Goal: Task Accomplishment & Management: Use online tool/utility

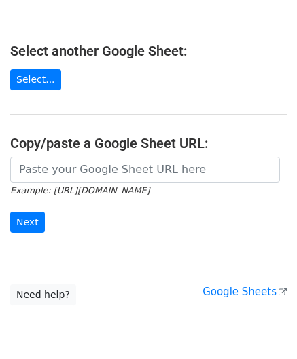
scroll to position [136, 0]
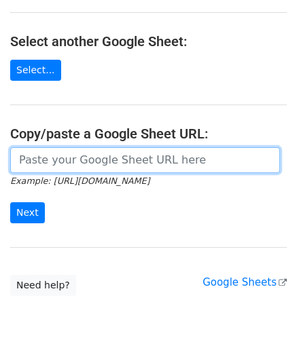
drag, startPoint x: 57, startPoint y: 153, endPoint x: 67, endPoint y: 146, distance: 12.1
click at [57, 153] on input "url" at bounding box center [145, 160] width 270 height 26
paste input "[URL][DOMAIN_NAME]"
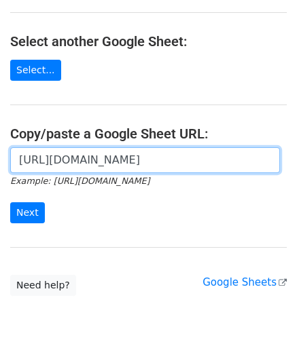
scroll to position [0, 289]
type input "[URL][DOMAIN_NAME]"
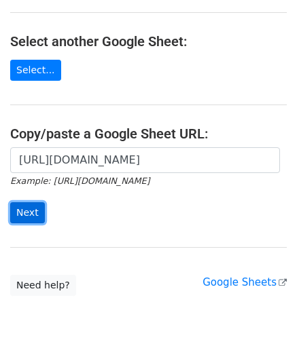
click at [24, 210] on input "Next" at bounding box center [27, 212] width 35 height 21
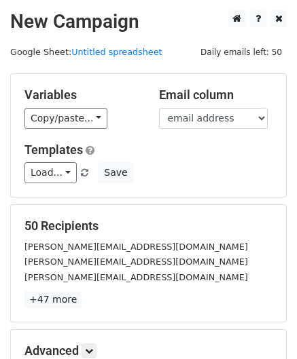
scroll to position [166, 0]
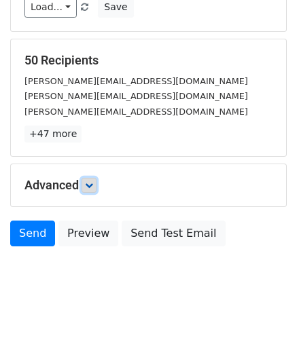
click at [93, 181] on icon at bounding box center [89, 185] width 8 height 8
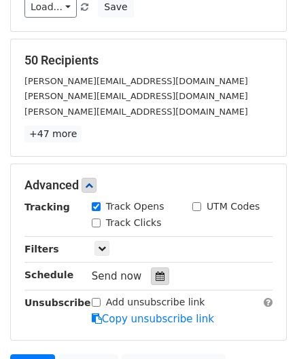
click at [155, 274] on icon at bounding box center [159, 277] width 9 height 10
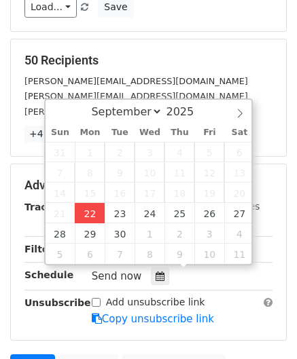
type input "[DATE] 12:00"
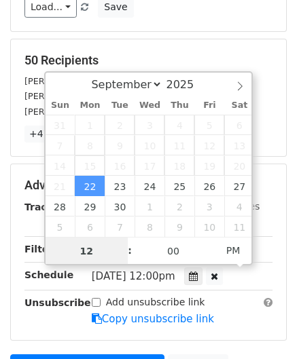
paste input "Hour"
type input "2"
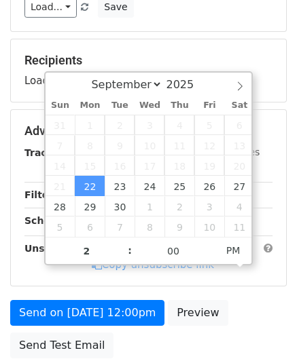
type input "[DATE] 14:00"
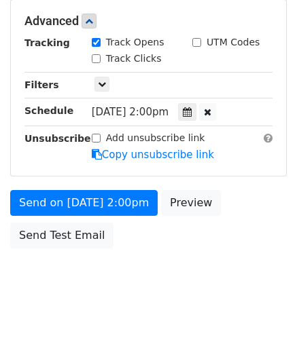
scroll to position [330, 0]
